Goal: Find contact information: Find contact information

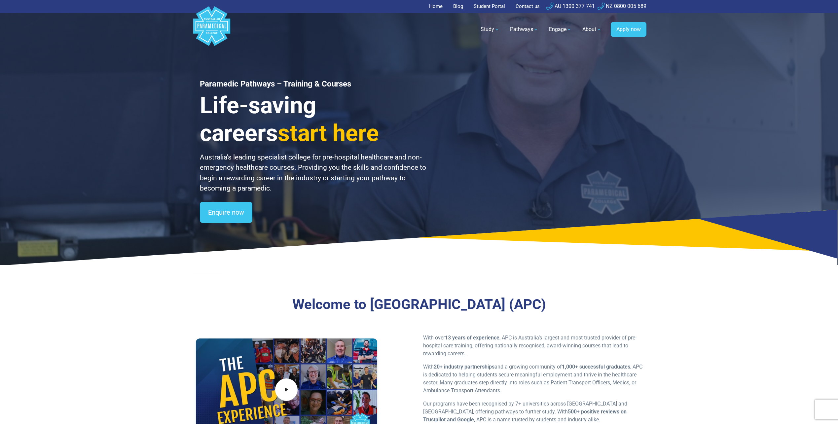
click at [526, 5] on link "Contact us" at bounding box center [528, 6] width 32 height 13
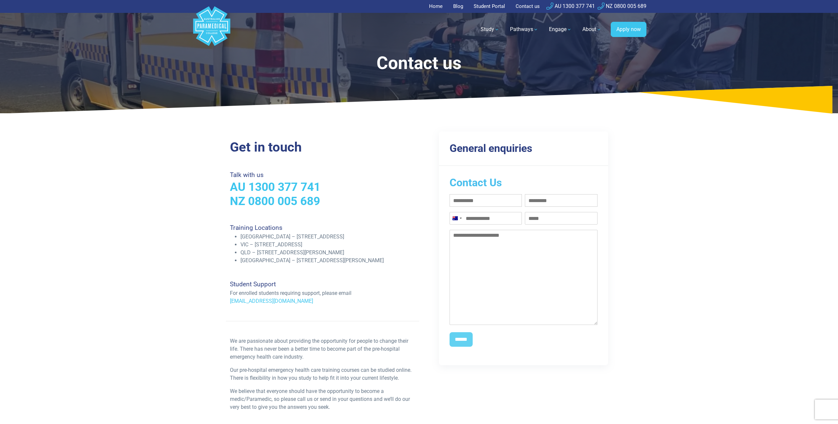
click at [717, 316] on div "Home Blog Student Portal Contact us AU 1300 377 741 NZ 0800 005 689 .logo-block…" at bounding box center [419, 360] width 838 height 721
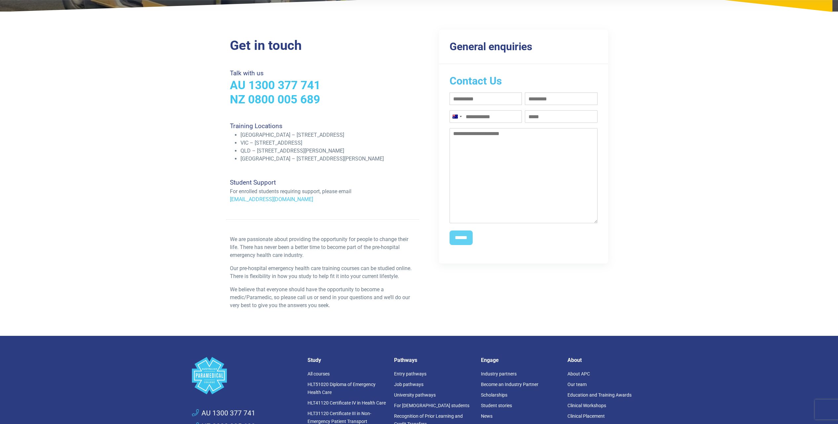
scroll to position [48, 0]
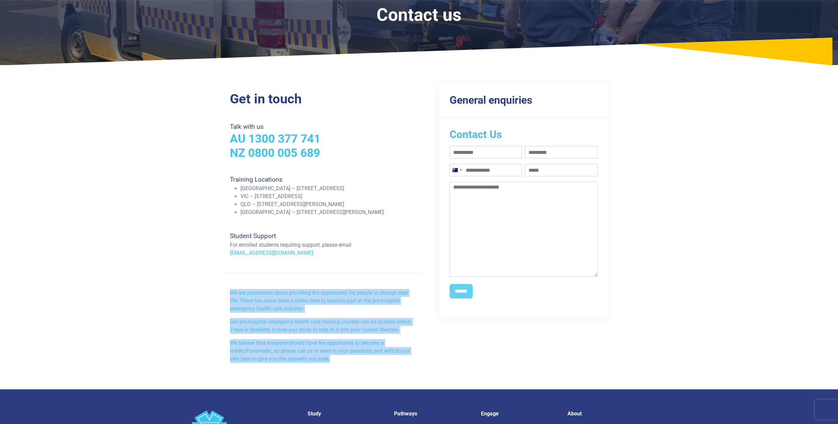
drag, startPoint x: 336, startPoint y: 360, endPoint x: 229, endPoint y: 293, distance: 125.9
click at [229, 293] on div "We are passionate about providing the opportunity for people to change their li…" at bounding box center [322, 328] width 193 height 79
click at [364, 363] on div "We are passionate about providing the opportunity for people to change their li…" at bounding box center [322, 328] width 193 height 79
drag, startPoint x: 338, startPoint y: 357, endPoint x: 231, endPoint y: 296, distance: 123.2
click at [231, 296] on div "We are passionate about providing the opportunity for people to change their li…" at bounding box center [322, 328] width 193 height 79
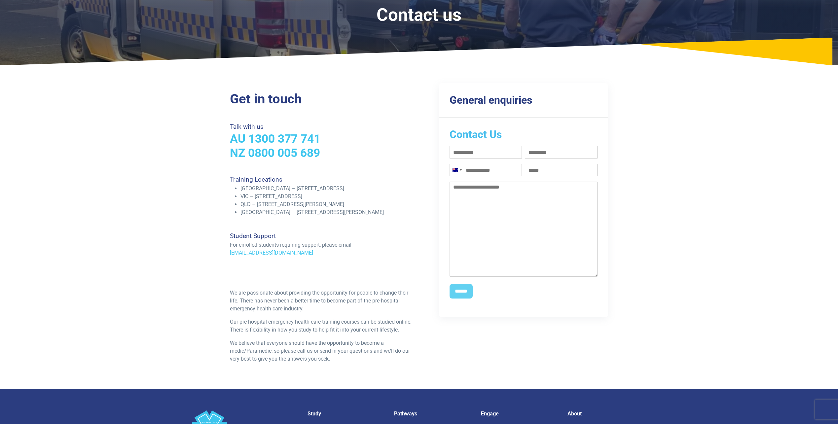
drag, startPoint x: 231, startPoint y: 296, endPoint x: 308, endPoint y: 213, distance: 113.3
click at [308, 213] on li "WA – 128 Farrington Road, North Lake, WA 6163" at bounding box center [327, 212] width 175 height 8
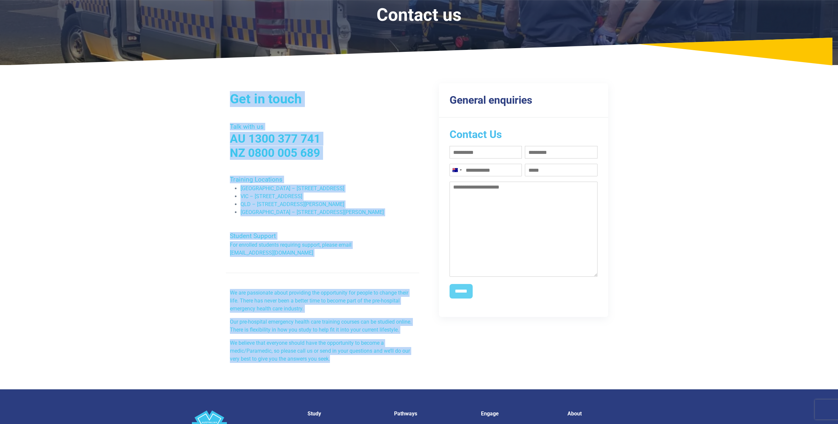
drag, startPoint x: 331, startPoint y: 363, endPoint x: 218, endPoint y: 84, distance: 300.6
click at [218, 84] on div "Get in touch Talk with us AU 1300 377 741 NZ 0800 005 689 Training Locations NS…" at bounding box center [419, 229] width 462 height 319
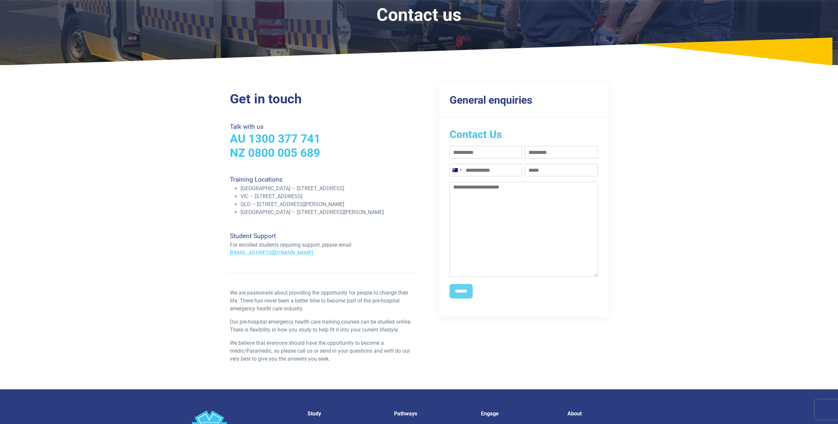
drag, startPoint x: 471, startPoint y: 367, endPoint x: 411, endPoint y: 377, distance: 60.9
click at [472, 367] on div "General enquiries Contact Us First name (Required) Last name (Required) Phone (…" at bounding box center [515, 229] width 193 height 277
click at [321, 318] on p "Our pre-hospital emergency health care training courses can be studied online. …" at bounding box center [322, 326] width 185 height 16
drag, startPoint x: 328, startPoint y: 328, endPoint x: 329, endPoint y: 332, distance: 3.7
click at [328, 328] on p "Our pre-hospital emergency health care training courses can be studied online. …" at bounding box center [322, 326] width 185 height 16
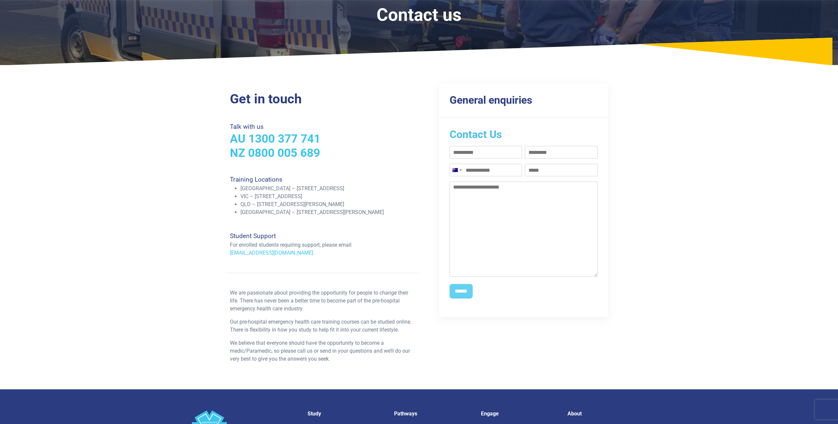
click at [343, 291] on p "We are passionate about providing the opportunity for people to change their li…" at bounding box center [322, 301] width 185 height 24
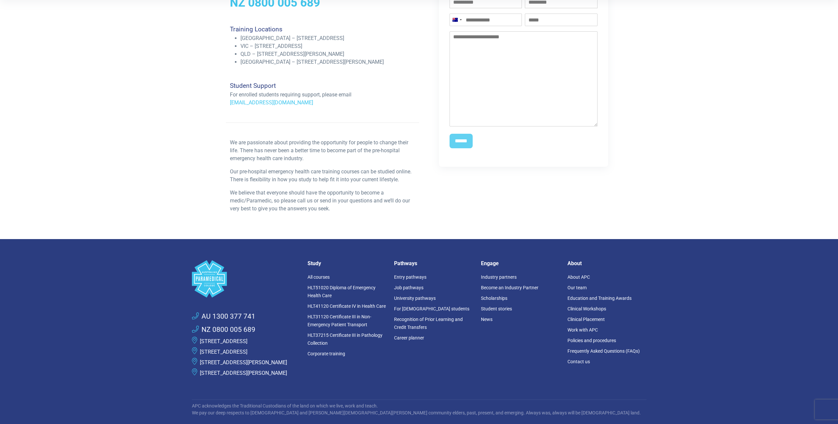
scroll to position [81, 0]
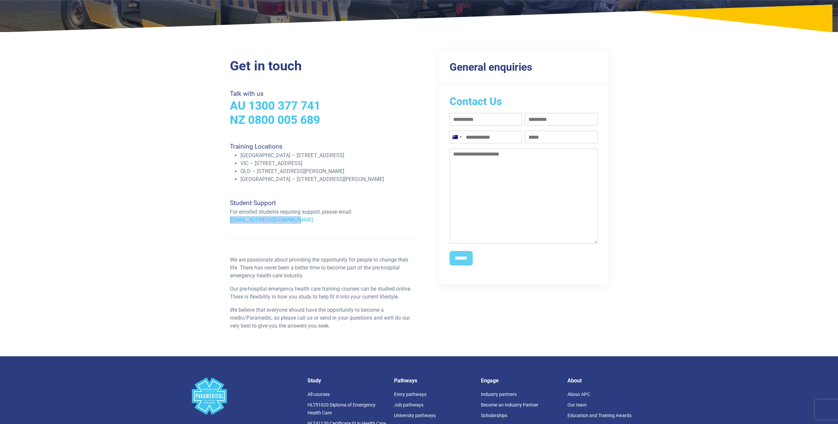
drag, startPoint x: 318, startPoint y: 222, endPoint x: 214, endPoint y: 221, distance: 104.0
click at [214, 221] on div "Get in touch Talk with us AU 1300 377 741 NZ 0800 005 689 Training Locations NS…" at bounding box center [419, 196] width 462 height 319
copy link "support@apcollege.edu.au"
click at [220, 246] on div "Get in touch Talk with us AU 1300 377 741 NZ 0800 005 689 Training Locations NS…" at bounding box center [419, 196] width 462 height 319
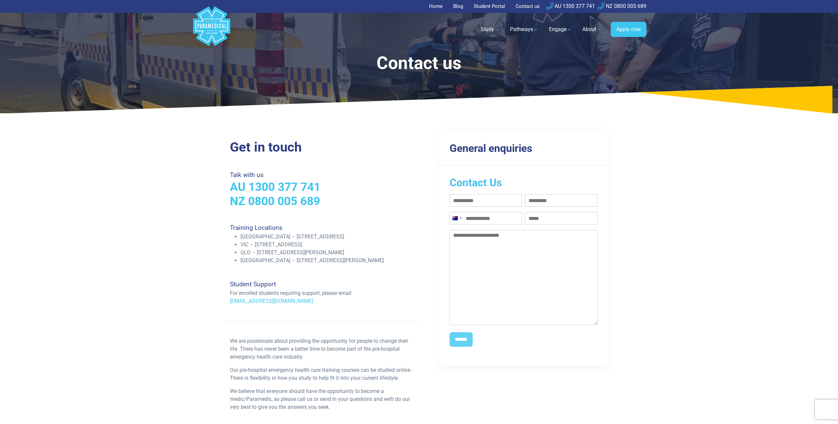
click at [395, 152] on h2 "Get in touch" at bounding box center [322, 147] width 185 height 16
click at [436, 7] on link "Home" at bounding box center [438, 6] width 18 height 13
click at [657, 168] on div "Home Blog Student Portal Contact us AU 1300 377 741 NZ 0800 005 689 .logo-block…" at bounding box center [419, 360] width 838 height 721
drag, startPoint x: 335, startPoint y: 186, endPoint x: 249, endPoint y: 187, distance: 86.2
click at [249, 187] on h3 "AU 1300 377 741" at bounding box center [322, 187] width 185 height 14
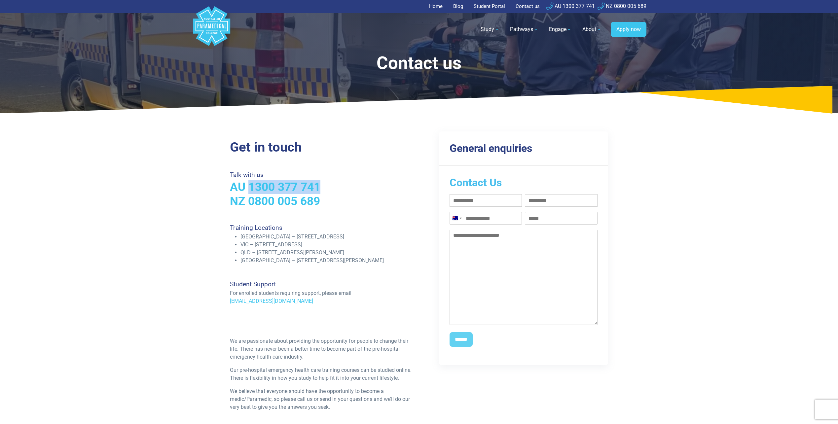
copy link "1300 377 741"
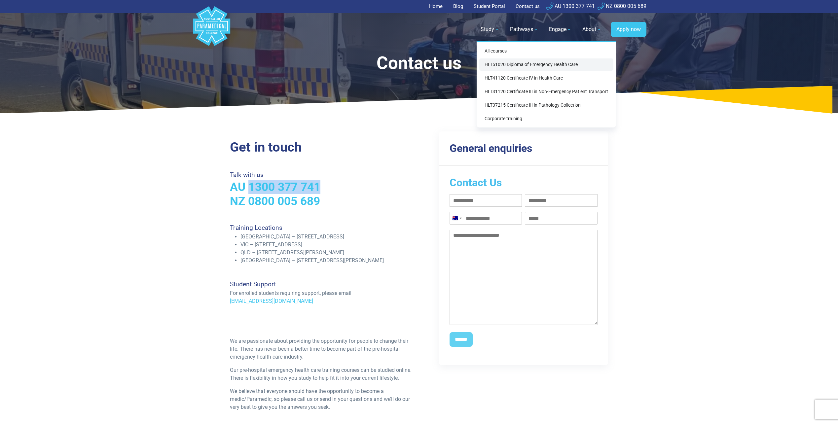
click at [522, 68] on link "HLT51020 Diploma of Emergency Health Care" at bounding box center [546, 64] width 134 height 12
